Goal: Task Accomplishment & Management: Manage account settings

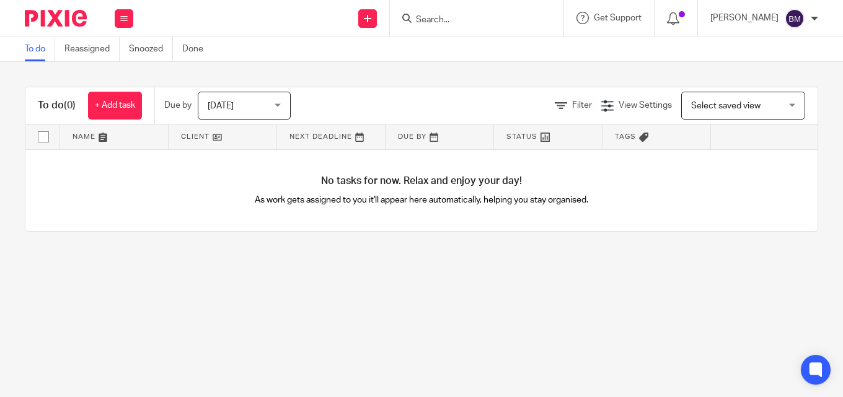
click at [809, 20] on div "[PERSON_NAME]" at bounding box center [764, 19] width 108 height 20
click at [770, 82] on span "Logout" at bounding box center [761, 86] width 28 height 9
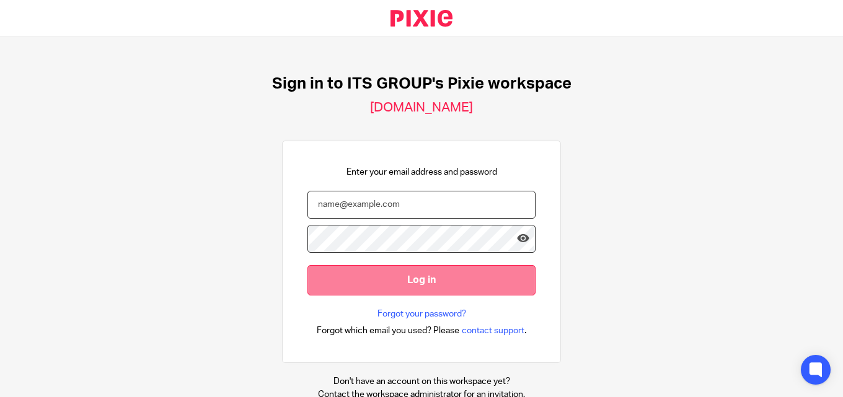
type input "[PERSON_NAME][EMAIL_ADDRESS][DOMAIN_NAME]"
click at [405, 275] on input "Log in" at bounding box center [421, 280] width 228 height 30
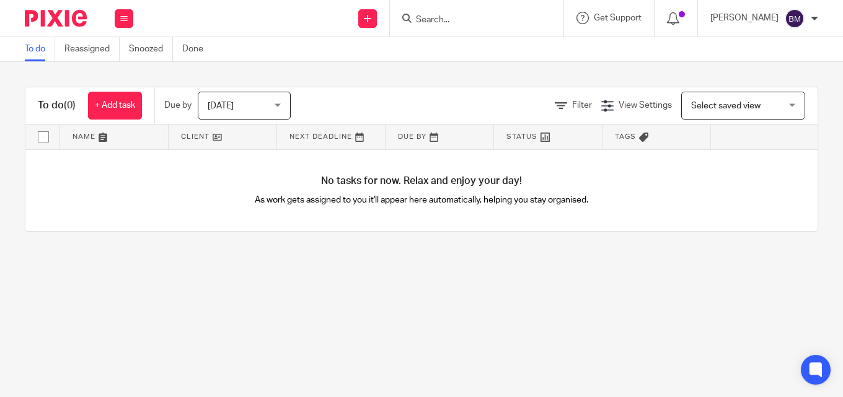
click at [812, 15] on div at bounding box center [814, 18] width 7 height 7
click at [777, 86] on li "Logout" at bounding box center [770, 86] width 82 height 18
